Goal: Information Seeking & Learning: Find contact information

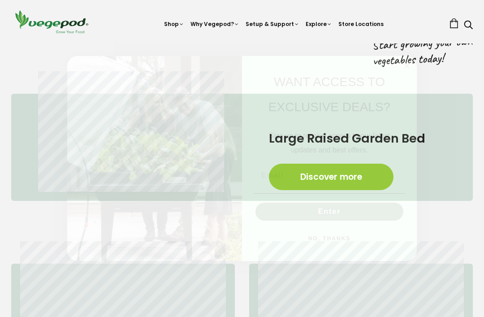
scroll to position [371, 0]
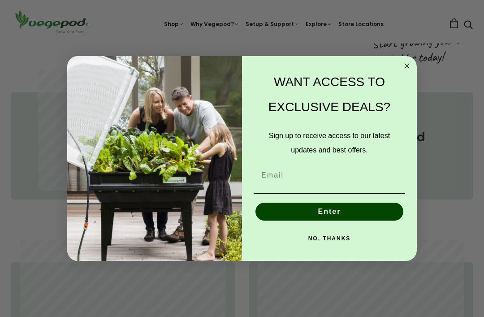
click at [410, 71] on circle "Close dialog" at bounding box center [407, 66] width 10 height 10
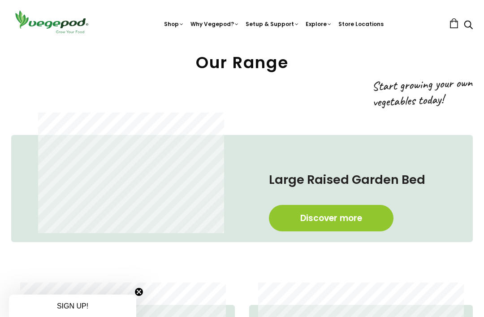
scroll to position [0, 151]
click at [444, 161] on div "Large Raised Garden Bed Discover more" at bounding box center [353, 188] width 222 height 89
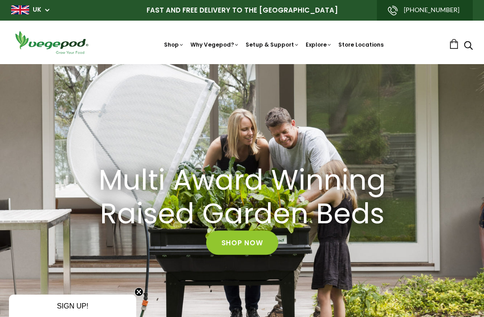
scroll to position [0, 606]
click at [242, 64] on span "Vegepod Bundles" at bounding box center [242, 64] width 0 height 0
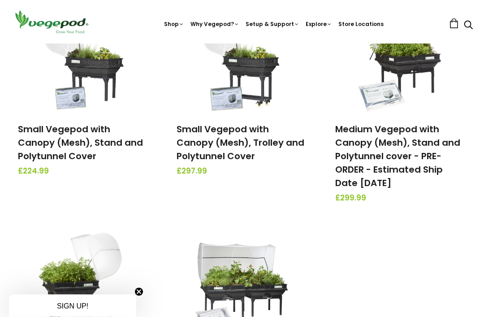
scroll to position [168, 0]
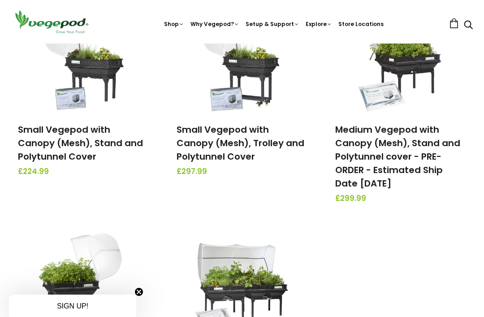
click at [406, 153] on link "Medium Vegepod with Canopy (Mesh), Stand and Polytunnel cover - PRE-ORDER - Est…" at bounding box center [397, 156] width 125 height 66
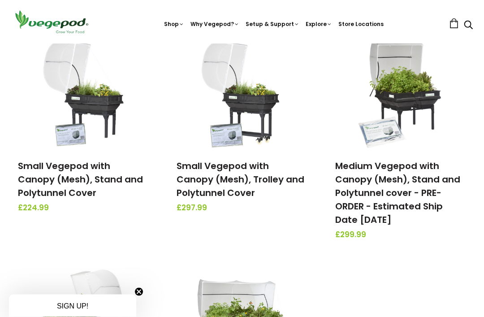
scroll to position [0, 0]
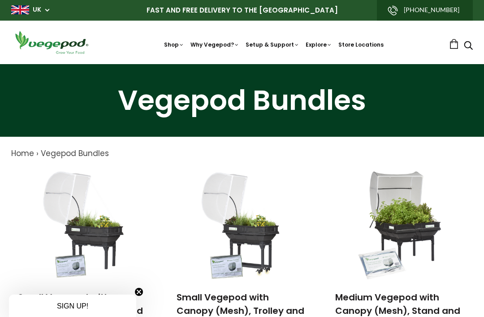
click at [365, 43] on link "Store Locations" at bounding box center [360, 45] width 45 height 8
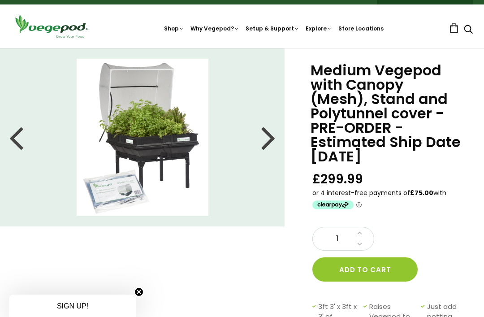
scroll to position [17, 0]
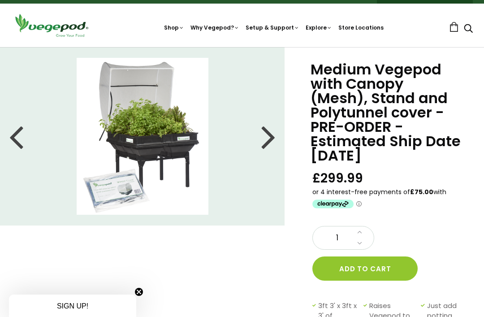
click at [175, 158] on img at bounding box center [143, 136] width 132 height 157
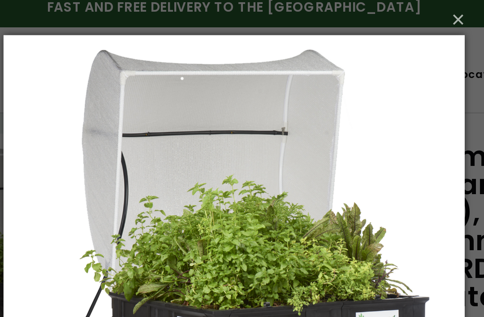
scroll to position [0, 0]
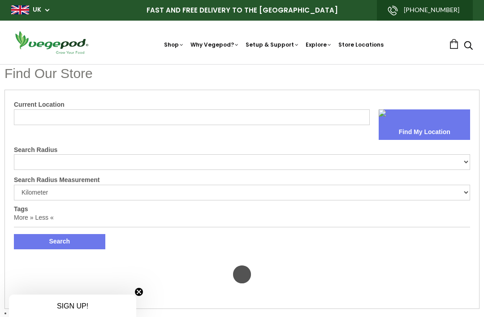
select select "m"
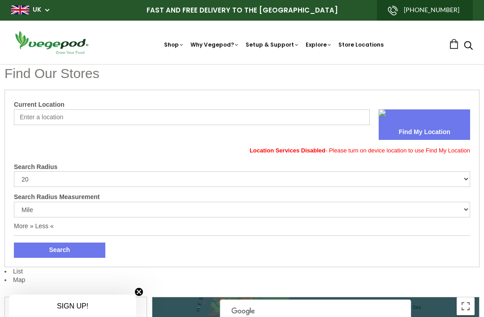
click at [56, 120] on input "Current Location" at bounding box center [192, 117] width 356 height 16
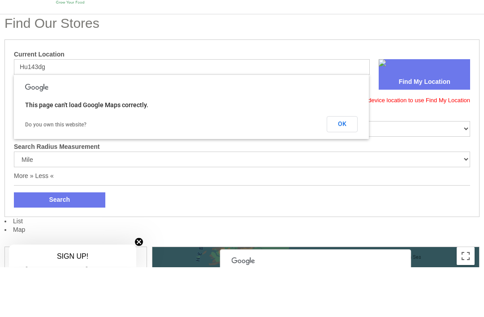
type input "Hu143dg"
click at [426, 125] on button "Find My Location" at bounding box center [424, 132] width 91 height 15
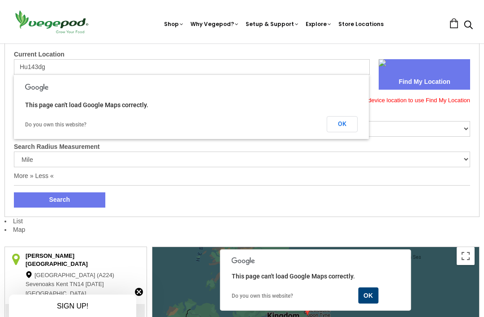
click at [430, 83] on button "Find My Location" at bounding box center [424, 81] width 91 height 15
click at [369, 296] on button "OK" at bounding box center [368, 295] width 20 height 16
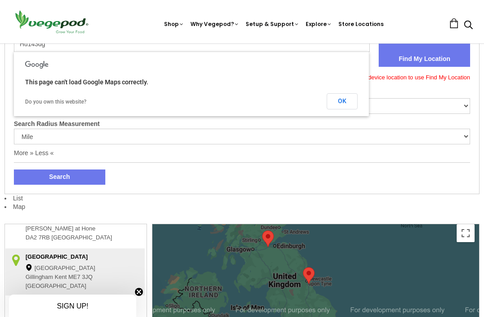
scroll to position [0, 0]
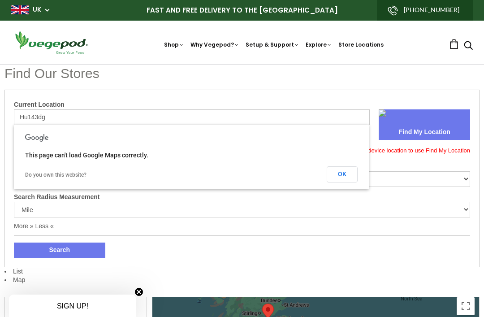
click at [242, 64] on div "Vegepod Bundles Vegepods Stands & Trolleys Kitchen Garden Accessories & Other P…" at bounding box center [242, 64] width 0 height 0
click at [324, 44] on link "Explore" at bounding box center [319, 45] width 26 height 8
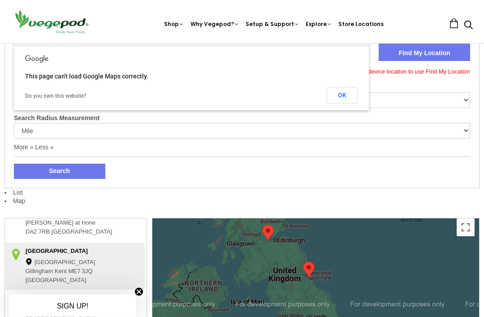
scroll to position [79, 0]
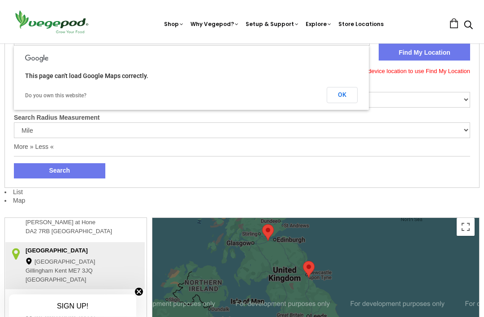
click at [242, 43] on img at bounding box center [242, 43] width 0 height 0
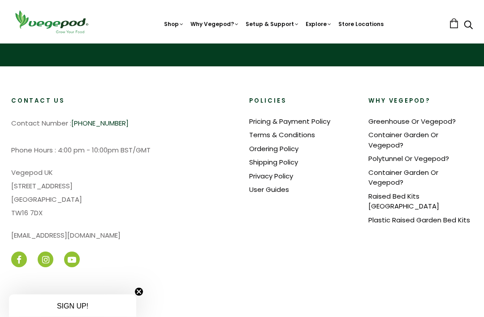
scroll to position [1638, 0]
